Goal: Task Accomplishment & Management: Manage account settings

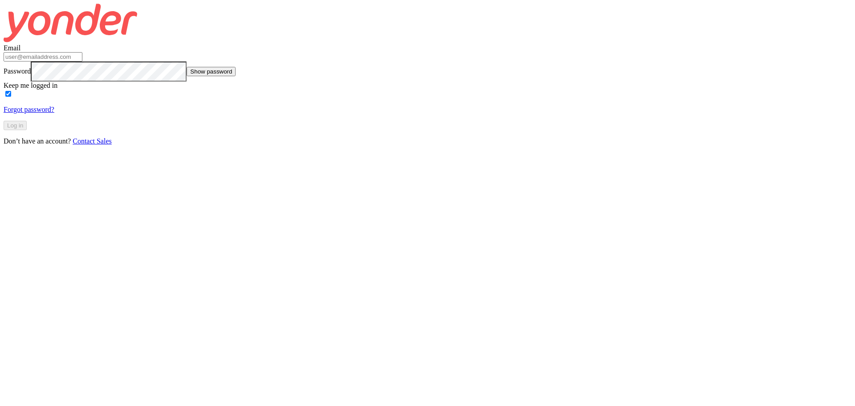
type input "[PERSON_NAME][EMAIL_ADDRESS][PERSON_NAME][DOMAIN_NAME]"
click at [475, 130] on div "Log in" at bounding box center [428, 125] width 848 height 9
click at [27, 130] on button "Log in" at bounding box center [15, 125] width 23 height 9
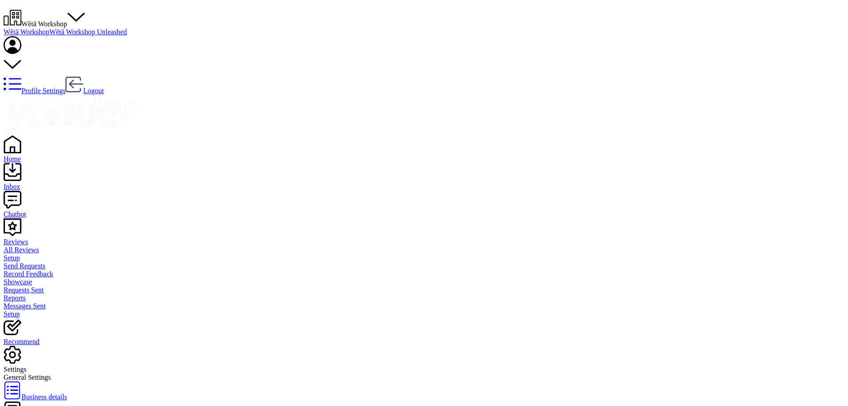
click at [35, 365] on div "Settings" at bounding box center [424, 369] width 841 height 8
click at [21, 56] on icon at bounding box center [13, 65] width 18 height 18
click at [67, 20] on span "Wētā Workshop" at bounding box center [44, 24] width 46 height 8
click at [127, 36] on link "Wētā Workshop Unleashed" at bounding box center [87, 32] width 77 height 8
click at [39, 373] on div "Settings" at bounding box center [424, 377] width 841 height 8
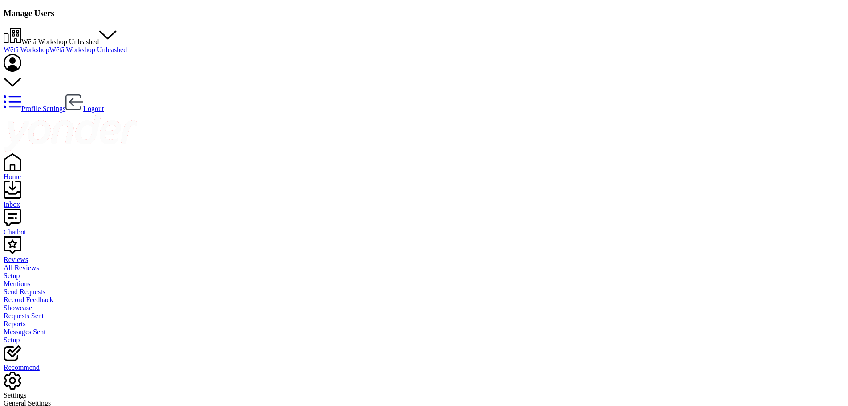
click at [99, 38] on span "Wētā Workshop Unleashed" at bounding box center [59, 42] width 77 height 8
click at [49, 46] on link "Wētā Workshop" at bounding box center [27, 50] width 46 height 8
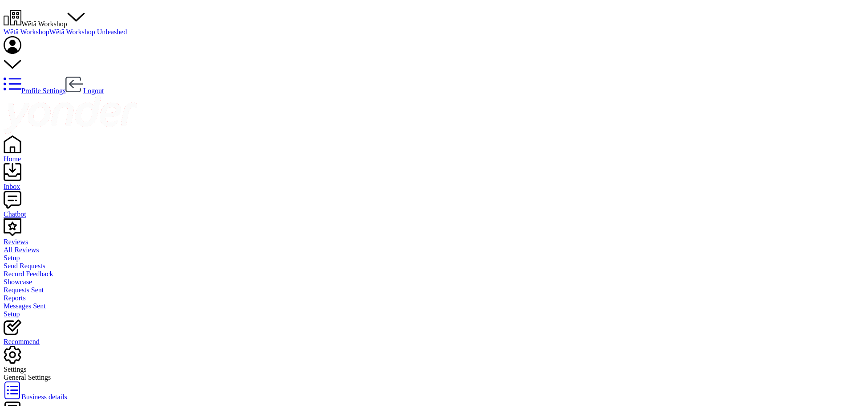
click at [47, 346] on div "Settings" at bounding box center [424, 360] width 841 height 28
click at [67, 393] on span "Business details" at bounding box center [44, 397] width 46 height 8
select select "Pacific/[GEOGRAPHIC_DATA]"
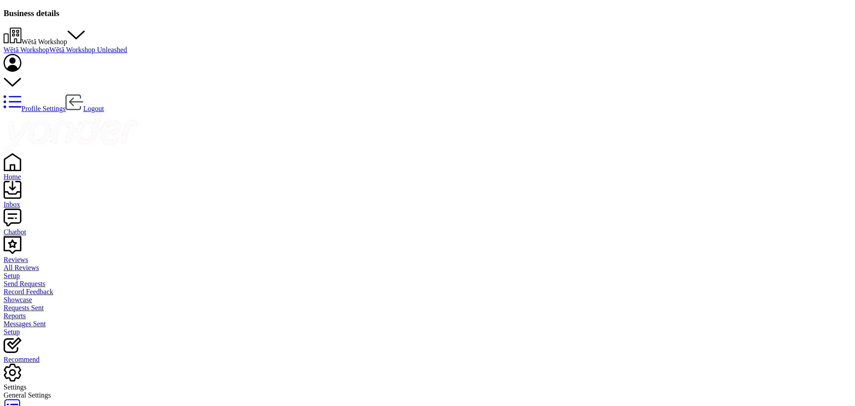
click at [32, 383] on div "Settings" at bounding box center [428, 387] width 848 height 8
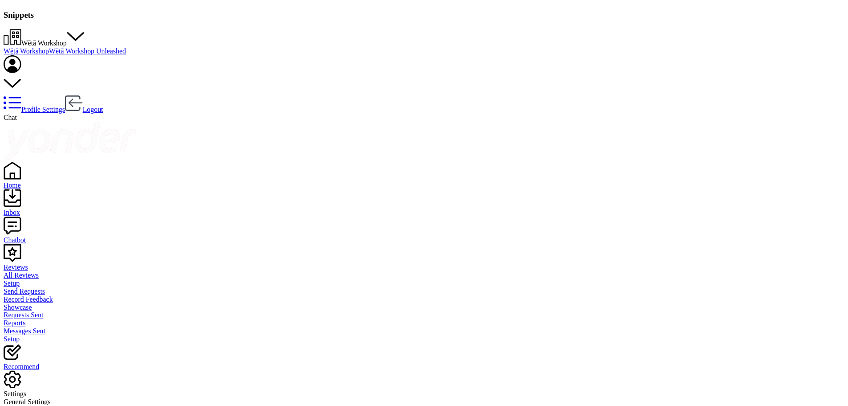
scroll to position [83, 417]
click at [17, 371] on div "Settings" at bounding box center [428, 385] width 848 height 28
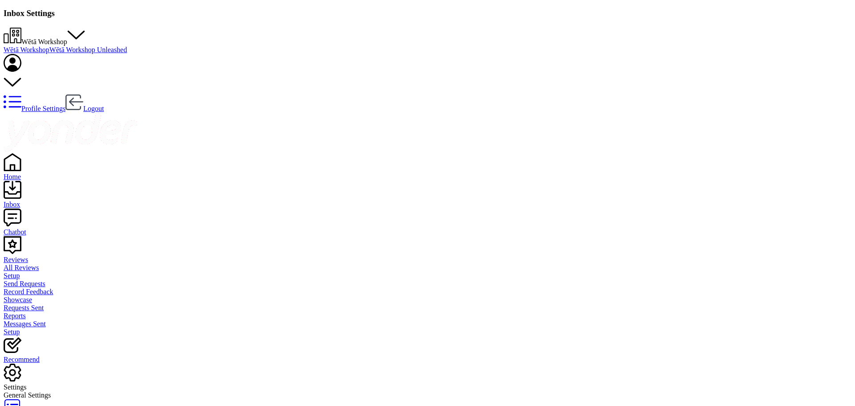
click at [44, 363] on div "Settings" at bounding box center [428, 377] width 848 height 28
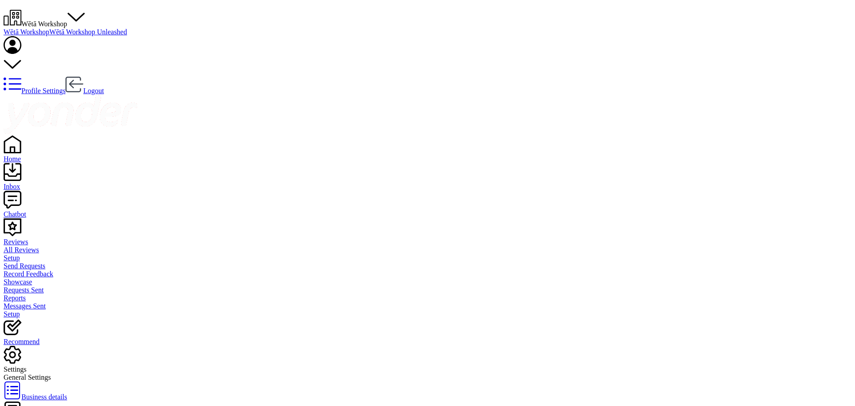
click at [37, 365] on div "Settings" at bounding box center [428, 369] width 848 height 8
click at [41, 238] on div "Reviews" at bounding box center [428, 242] width 848 height 8
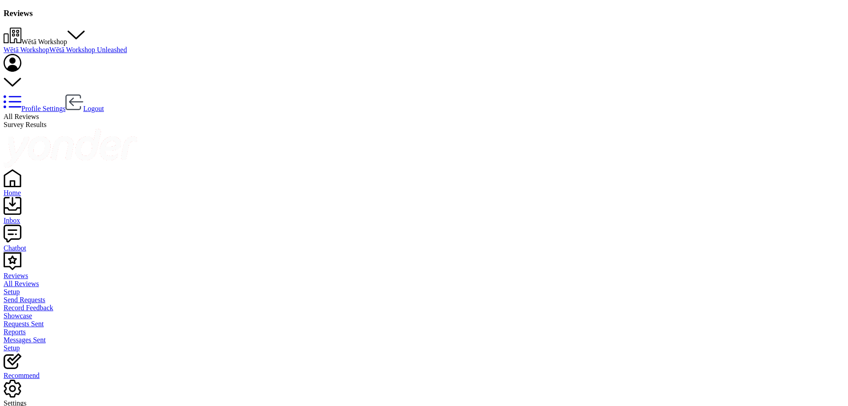
click at [67, 38] on span "Wētā Workshop" at bounding box center [44, 42] width 46 height 8
